Goal: Information Seeking & Learning: Check status

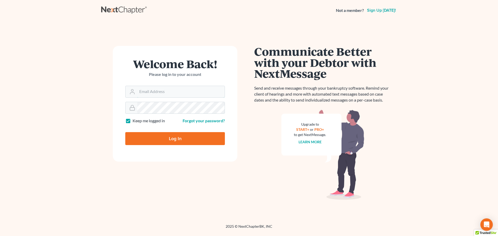
type input "[EMAIL_ADDRESS][DOMAIN_NAME]"
drag, startPoint x: 163, startPoint y: 138, endPoint x: 232, endPoint y: 159, distance: 71.6
click at [163, 138] on input "Log In" at bounding box center [175, 138] width 100 height 13
type input "Thinking..."
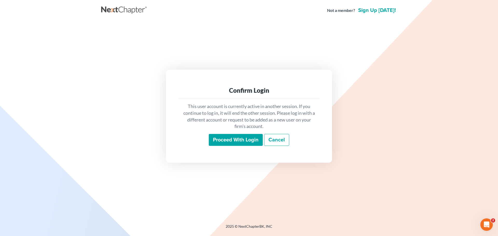
click at [233, 139] on input "Proceed with login" at bounding box center [236, 140] width 54 height 12
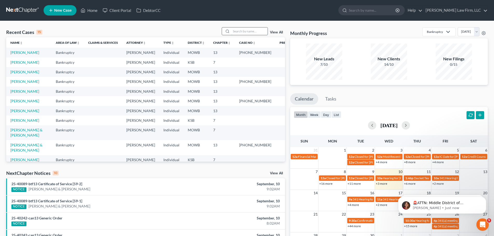
click at [233, 30] on input "search" at bounding box center [249, 31] width 36 height 8
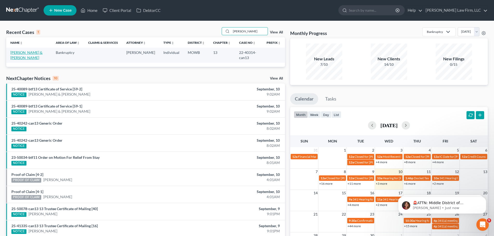
type input "Chambers"
click at [22, 53] on link "Chambers, Corey & Kelsey" at bounding box center [26, 55] width 32 height 10
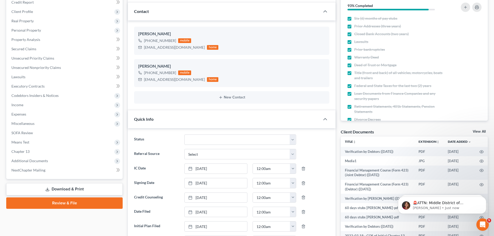
scroll to position [78, 0]
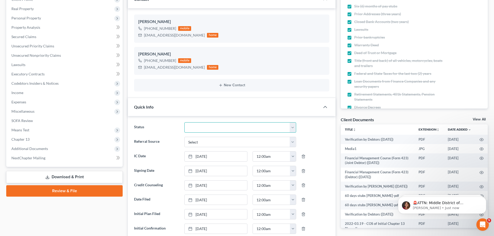
click at [292, 127] on select "Closed Discharged Dismissed Filed In Progress Lead Lost Lead Ready to File To R…" at bounding box center [240, 127] width 112 height 10
select select "0"
click at [184, 122] on select "Closed Discharged Dismissed Filed In Progress Lead Lost Lead Ready to File To R…" at bounding box center [240, 127] width 112 height 10
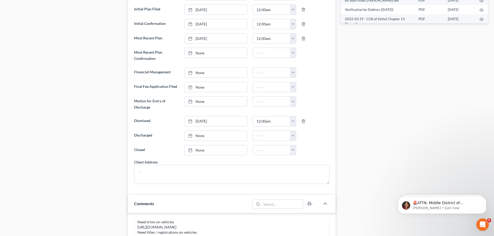
scroll to position [285, 0]
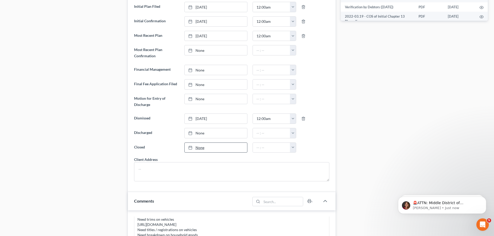
type input "9/10/2025"
click at [198, 148] on link "9/10/2025" at bounding box center [216, 148] width 63 height 10
click at [293, 147] on button "button" at bounding box center [293, 148] width 6 height 10
click at [304, 159] on link "12:00am" at bounding box center [304, 159] width 29 height 9
type input "12:00am"
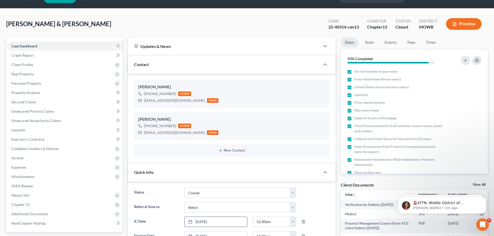
scroll to position [0, 0]
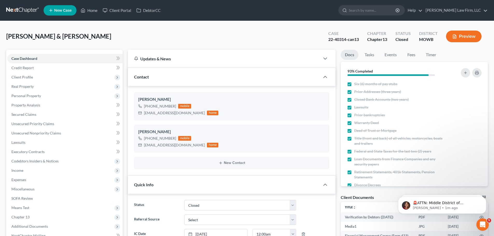
click at [206, 30] on div "Chambers, Corey & Kelsey Upgraded Case 22-40314-can13 Chapter Chapter 13 Status…" at bounding box center [247, 38] width 482 height 23
click at [92, 11] on link "Home" at bounding box center [89, 10] width 22 height 9
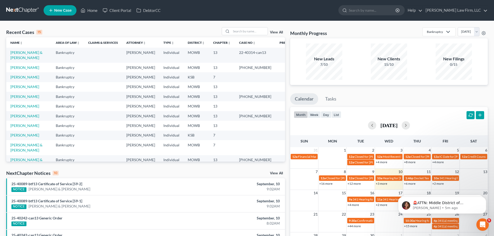
click at [274, 31] on link "View All" at bounding box center [276, 33] width 13 height 4
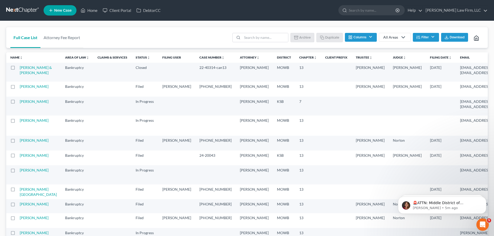
click at [18, 69] on label at bounding box center [18, 69] width 0 height 0
click at [20, 68] on input "checkbox" at bounding box center [21, 66] width 3 height 3
click at [304, 39] on button "Archive" at bounding box center [303, 37] width 23 height 9
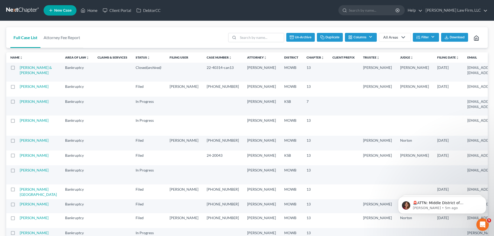
checkbox input "false"
click at [246, 37] on input "search" at bounding box center [265, 37] width 46 height 9
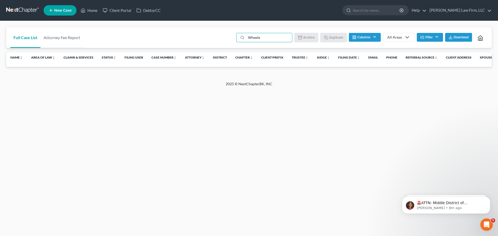
type input "Wheeler"
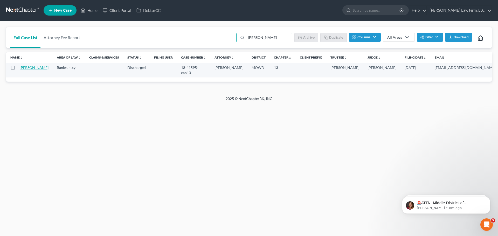
click at [22, 70] on link "Wheeler, Justin" at bounding box center [34, 67] width 29 height 4
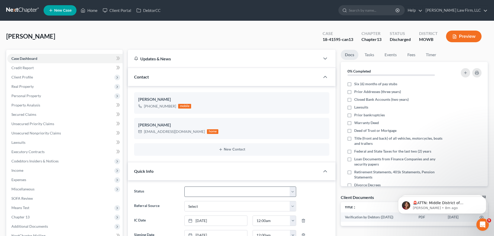
scroll to position [365, 0]
click at [293, 191] on select "Closed Discharged Dismissed Filed In Progress Lead Lost Lead Ready to File To R…" at bounding box center [240, 192] width 112 height 10
select select "0"
click at [184, 187] on select "Closed Discharged Dismissed Filed In Progress Lead Lost Lead Ready to File To R…" at bounding box center [240, 192] width 112 height 10
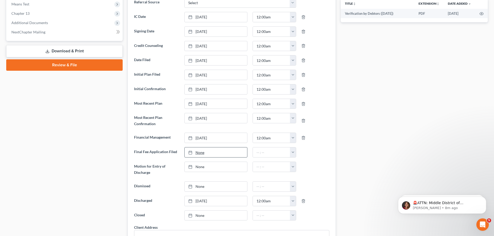
scroll to position [285, 0]
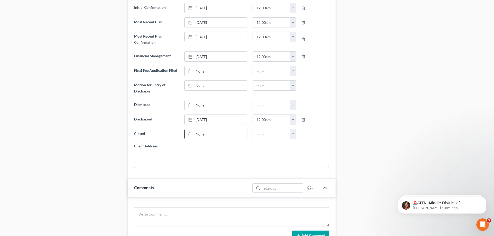
type input "9/10/2025"
click at [198, 134] on link "9/10/2025" at bounding box center [216, 134] width 63 height 10
click at [292, 133] on button "button" at bounding box center [293, 134] width 6 height 10
click at [298, 145] on link "12:00am" at bounding box center [304, 145] width 29 height 9
type input "12:00am"
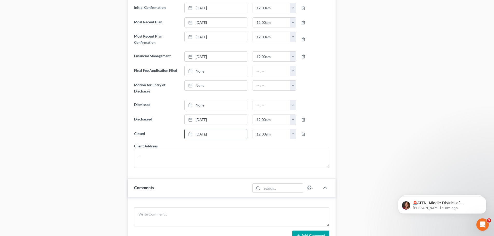
click at [399, 96] on div "Docs Tasks Events Fees Timer 0% Completed Nothing here yet! Six (6) months of p…" at bounding box center [414, 100] width 152 height 673
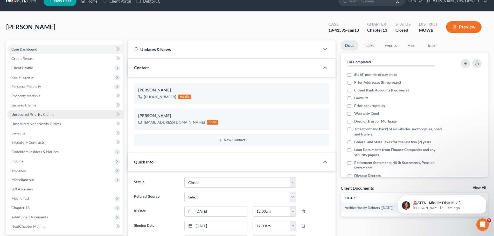
scroll to position [0, 0]
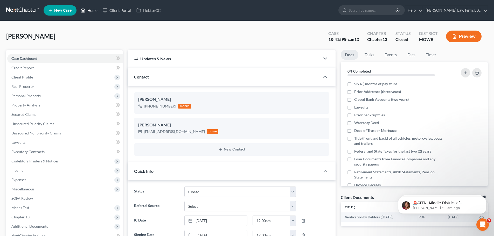
click at [88, 11] on link "Home" at bounding box center [89, 10] width 22 height 9
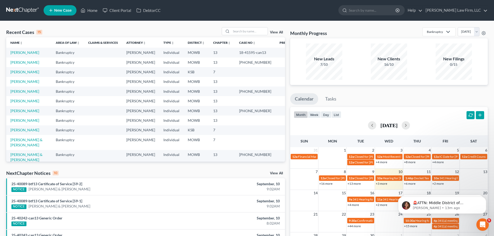
click at [279, 32] on link "View All" at bounding box center [276, 33] width 13 height 4
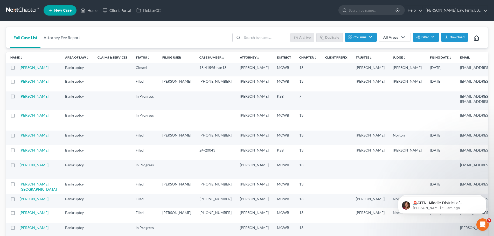
click at [18, 69] on label at bounding box center [18, 69] width 0 height 0
click at [20, 66] on input "checkbox" at bounding box center [21, 66] width 3 height 3
click at [303, 35] on button "Archive" at bounding box center [303, 37] width 23 height 9
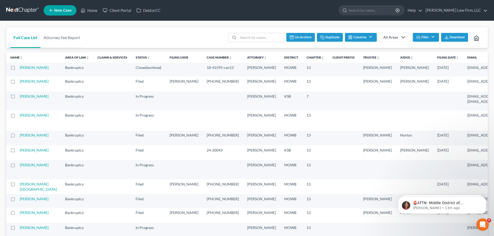
checkbox input "false"
click at [250, 39] on input "search" at bounding box center [265, 37] width 46 height 9
click at [244, 37] on input "search" at bounding box center [265, 37] width 46 height 9
type input "Simer"
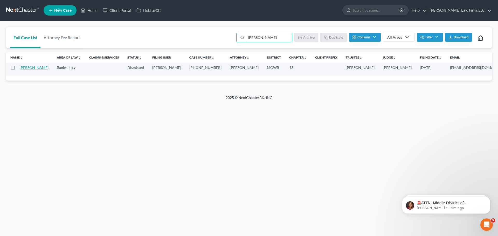
click at [22, 70] on link "Simer, Jerry" at bounding box center [34, 67] width 29 height 4
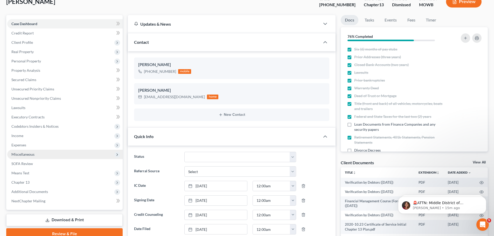
scroll to position [104, 0]
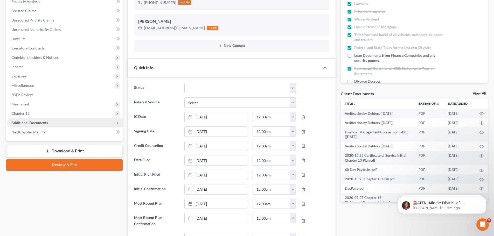
click at [31, 124] on span "Additional Documents" at bounding box center [29, 123] width 37 height 4
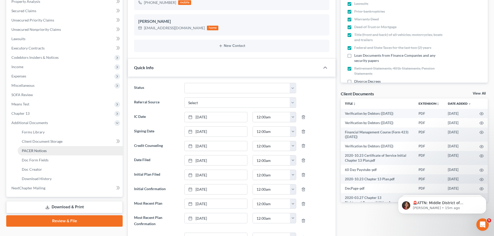
click at [35, 153] on span "PACER Notices" at bounding box center [34, 151] width 25 height 4
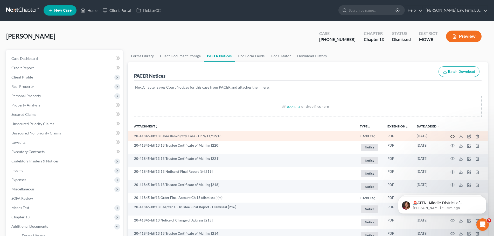
click at [452, 137] on circle "button" at bounding box center [452, 136] width 1 height 1
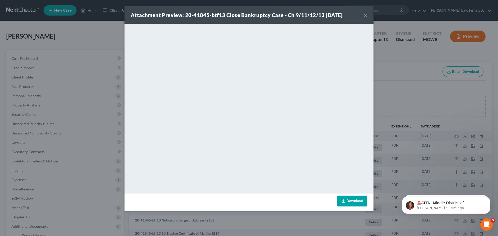
click at [353, 201] on link "Download" at bounding box center [352, 201] width 30 height 11
click at [365, 13] on button "×" at bounding box center [366, 15] width 4 height 6
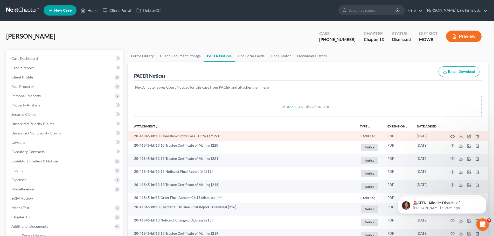
click at [452, 138] on icon "button" at bounding box center [453, 136] width 4 height 3
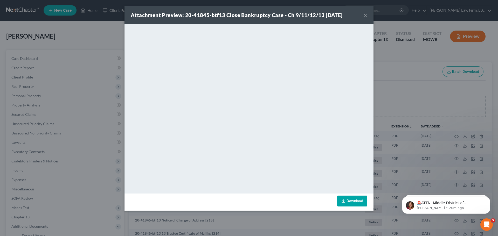
click at [349, 201] on link "Download" at bounding box center [352, 201] width 30 height 11
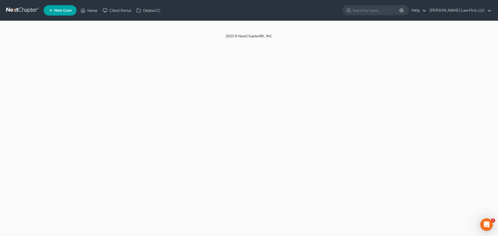
select select "0"
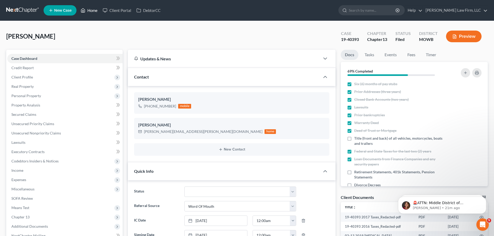
click at [91, 11] on link "Home" at bounding box center [89, 10] width 22 height 9
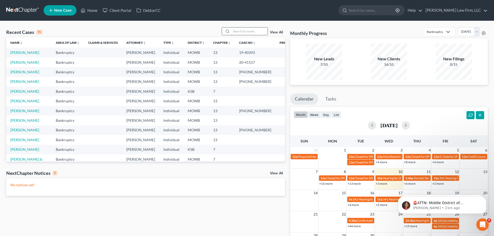
click at [237, 31] on input "search" at bounding box center [249, 31] width 36 height 8
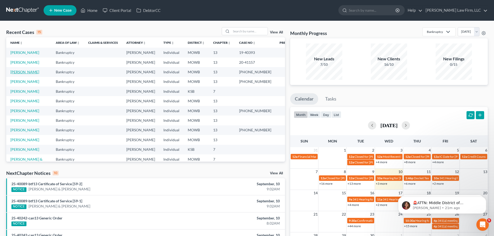
click at [20, 74] on link "Simer, Jerry" at bounding box center [24, 72] width 29 height 4
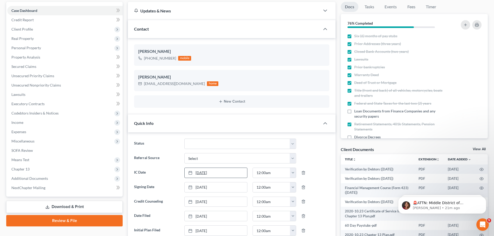
scroll to position [52, 0]
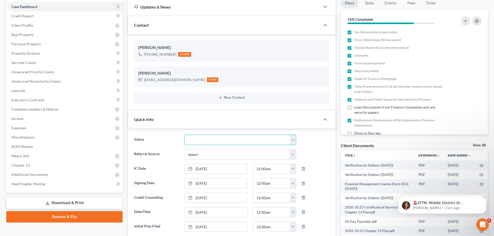
click at [292, 140] on select "Closed Discharged Dismissed Filed In Progress Lead Lost Lead Ready to File To R…" at bounding box center [240, 140] width 112 height 10
select select "0"
click at [184, 135] on select "Closed Discharged Dismissed Filed In Progress Lead Lost Lead Ready to File To R…" at bounding box center [240, 140] width 112 height 10
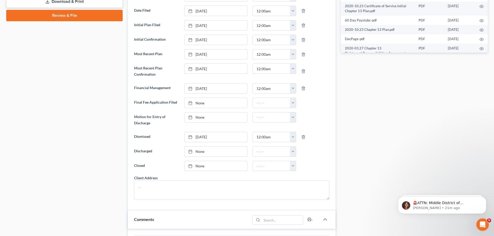
scroll to position [259, 0]
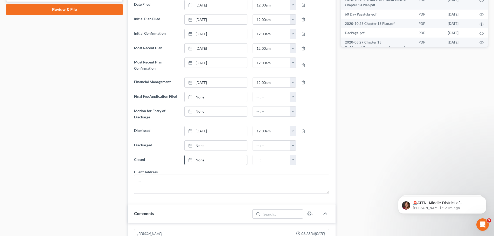
type input "9/10/2025"
click at [198, 162] on link "9/10/2025" at bounding box center [216, 160] width 63 height 10
click at [292, 159] on button "button" at bounding box center [293, 160] width 6 height 10
click at [300, 171] on link "12:00am" at bounding box center [304, 171] width 29 height 9
type input "12:00am"
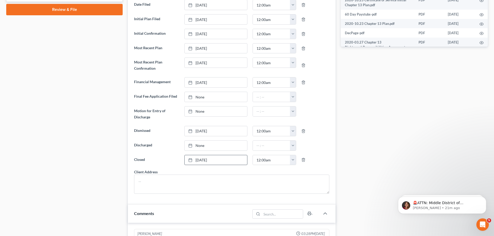
click at [74, 165] on div "Case Dashboard Payments Invoices Payments Payments Credit Report Client Profile" at bounding box center [65, 147] width 122 height 714
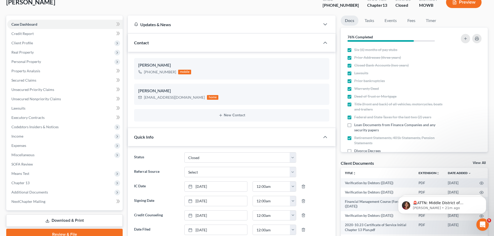
scroll to position [0, 0]
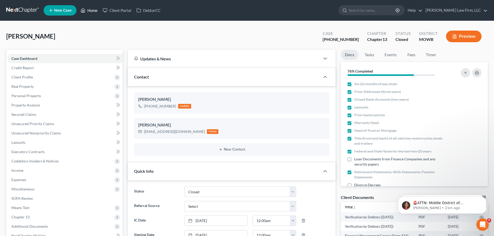
click at [94, 11] on link "Home" at bounding box center [89, 10] width 22 height 9
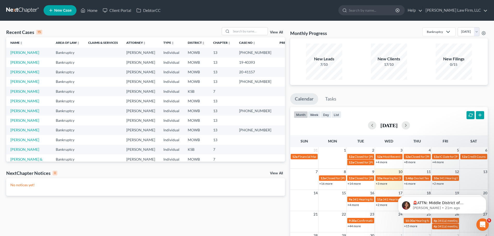
click at [278, 32] on link "View All" at bounding box center [276, 33] width 13 height 4
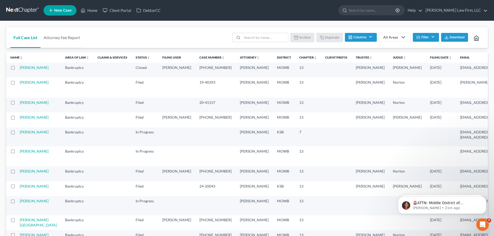
click at [18, 69] on label at bounding box center [18, 69] width 0 height 0
click at [20, 68] on input "checkbox" at bounding box center [21, 66] width 3 height 3
click at [306, 39] on button "Archive" at bounding box center [303, 37] width 23 height 9
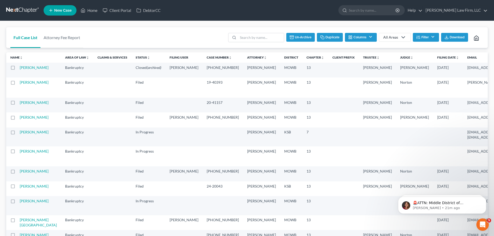
checkbox input "false"
click at [247, 37] on input "search" at bounding box center [265, 37] width 46 height 9
type input "Jones"
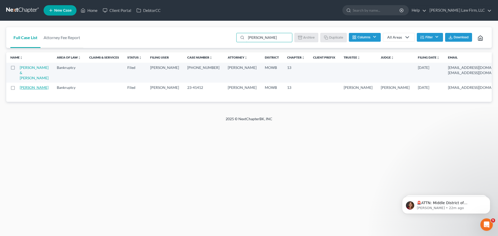
click at [23, 90] on link "Jones, Sedric" at bounding box center [34, 87] width 29 height 4
select select "3"
select select "6"
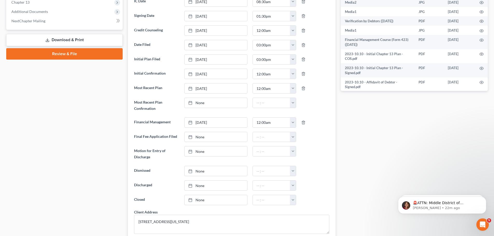
scroll to position [208, 0]
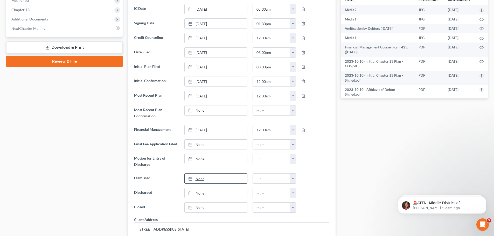
click at [198, 180] on link "None" at bounding box center [216, 179] width 63 height 10
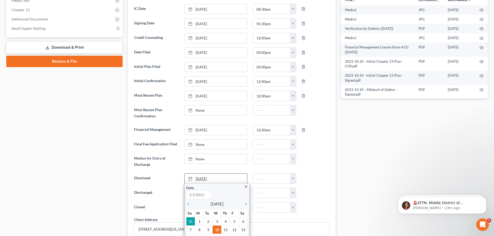
type input "9/10/2025"
click at [188, 205] on icon "chevron_left" at bounding box center [189, 204] width 7 height 4
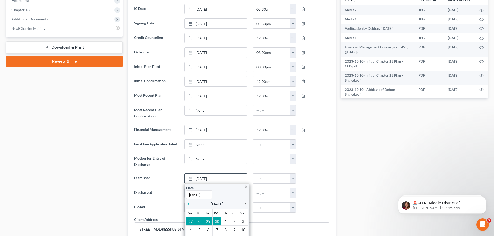
click at [246, 205] on icon "chevron_right" at bounding box center [244, 204] width 7 height 4
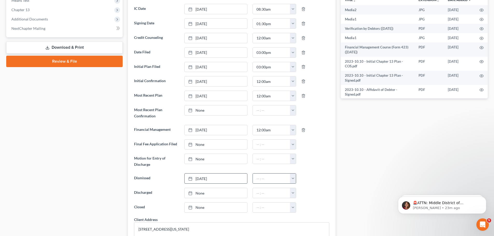
click at [292, 177] on button "button" at bounding box center [293, 179] width 6 height 10
click at [306, 129] on link "12:00am" at bounding box center [304, 128] width 29 height 9
type input "12:00am"
click at [203, 208] on link "None" at bounding box center [216, 208] width 63 height 10
type input "9/10/2025"
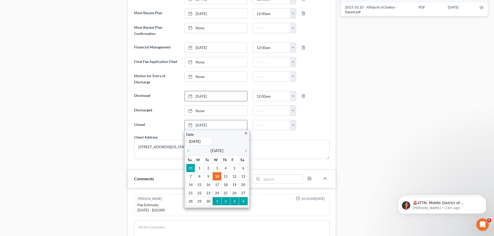
scroll to position [311, 0]
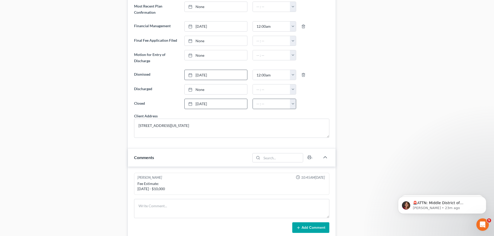
click at [293, 103] on button "button" at bounding box center [293, 104] width 6 height 10
click at [302, 114] on link "12:00am" at bounding box center [304, 115] width 29 height 9
type input "12:00am"
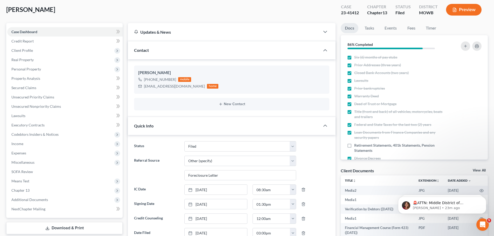
scroll to position [0, 0]
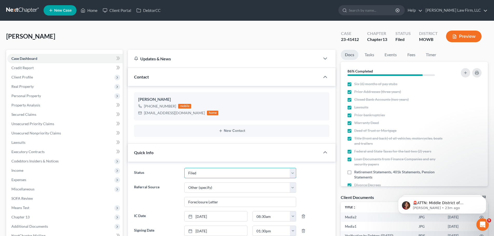
click at [294, 172] on select "Closed Discharged Dismissed Filed In Progress Lead Lost Lead Ready to File To R…" at bounding box center [240, 173] width 112 height 10
select select "0"
click at [184, 168] on select "Closed Discharged Dismissed Filed In Progress Lead Lost Lead Ready to File To R…" at bounding box center [240, 173] width 112 height 10
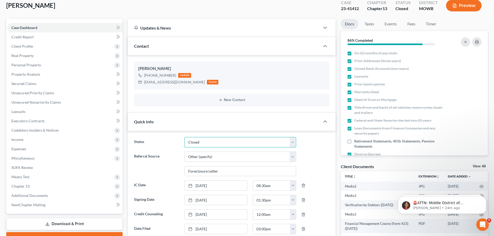
scroll to position [52, 0]
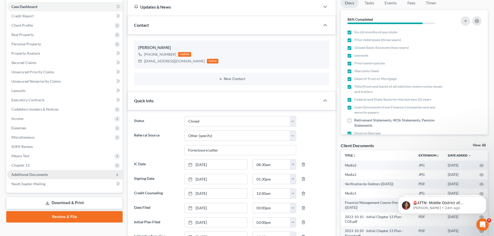
click at [40, 175] on span "Additional Documents" at bounding box center [29, 174] width 37 height 4
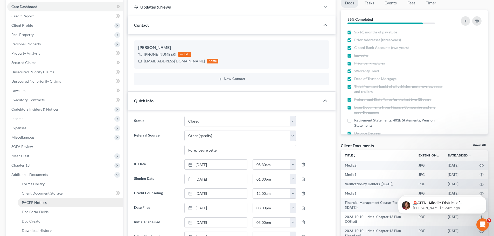
click at [48, 202] on link "PACER Notices" at bounding box center [70, 202] width 105 height 9
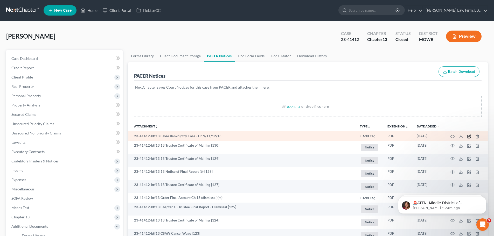
click at [470, 137] on icon "button" at bounding box center [469, 137] width 4 height 4
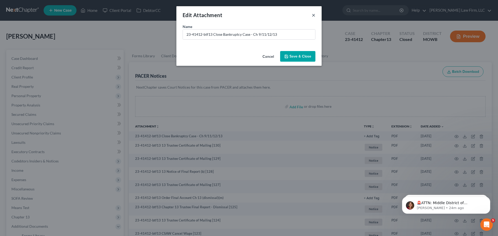
click at [314, 15] on button "×" at bounding box center [314, 15] width 4 height 6
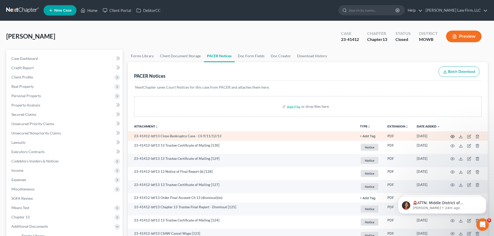
click at [452, 137] on icon "button" at bounding box center [453, 137] width 4 height 4
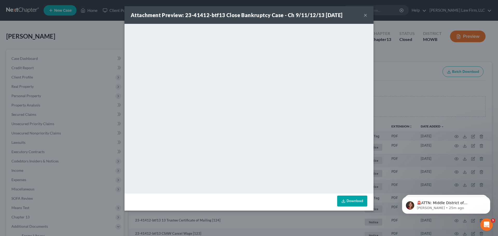
click at [350, 201] on link "Download" at bounding box center [352, 201] width 30 height 11
click at [365, 16] on button "×" at bounding box center [366, 15] width 4 height 6
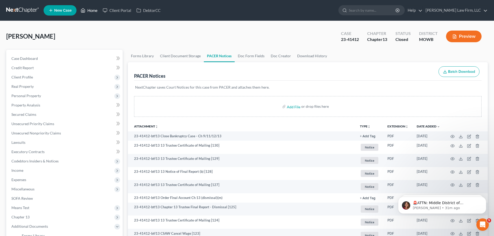
click at [93, 11] on link "Home" at bounding box center [89, 10] width 22 height 9
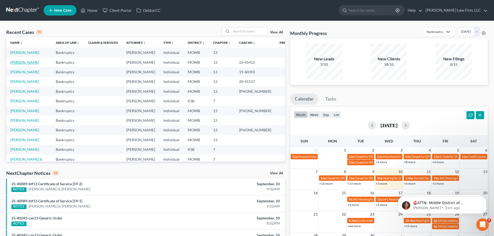
click at [22, 63] on link "Jones, Sedric" at bounding box center [24, 62] width 29 height 4
select select "6"
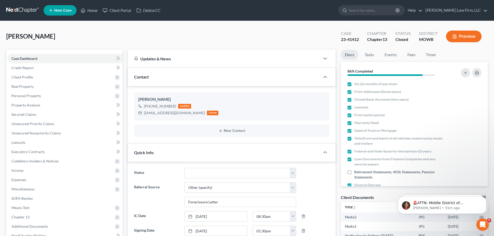
scroll to position [5410, 0]
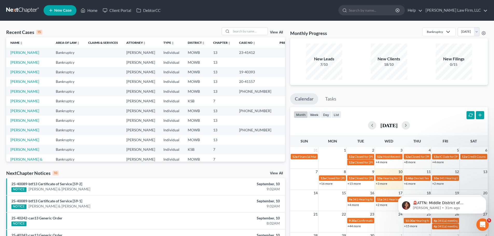
click at [275, 33] on link "View All" at bounding box center [276, 33] width 13 height 4
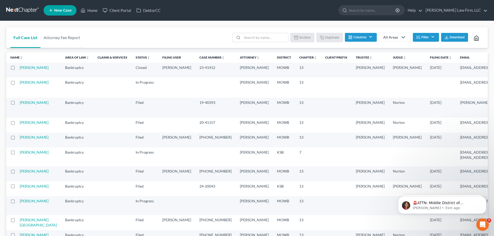
click at [18, 69] on label at bounding box center [18, 69] width 0 height 0
click at [20, 68] on input "checkbox" at bounding box center [21, 66] width 3 height 3
click at [304, 35] on button "Archive" at bounding box center [303, 37] width 23 height 9
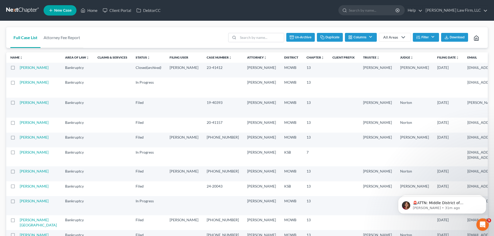
checkbox input "false"
